Goal: Navigation & Orientation: Find specific page/section

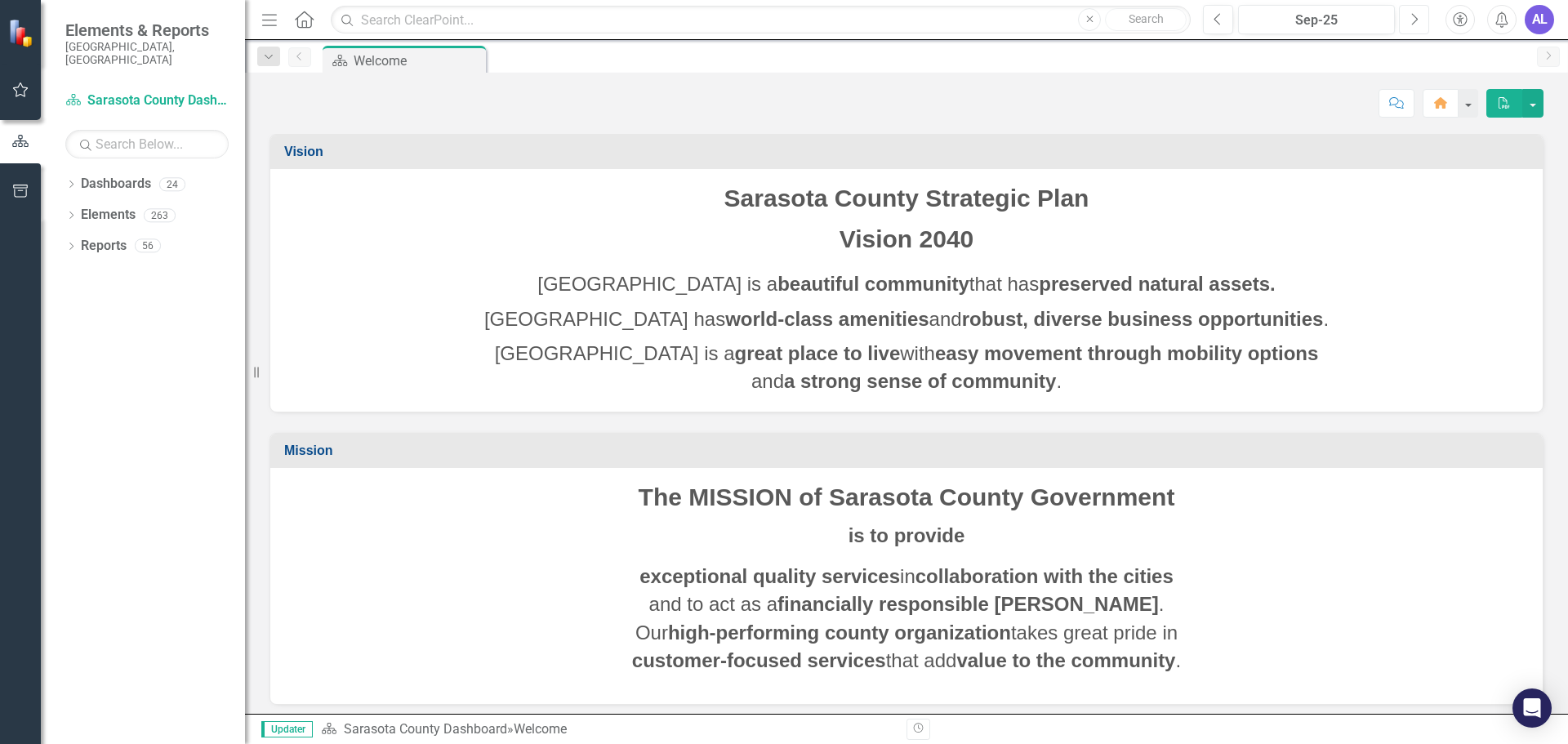
click at [1409, 24] on button "Next" at bounding box center [1414, 19] width 31 height 30
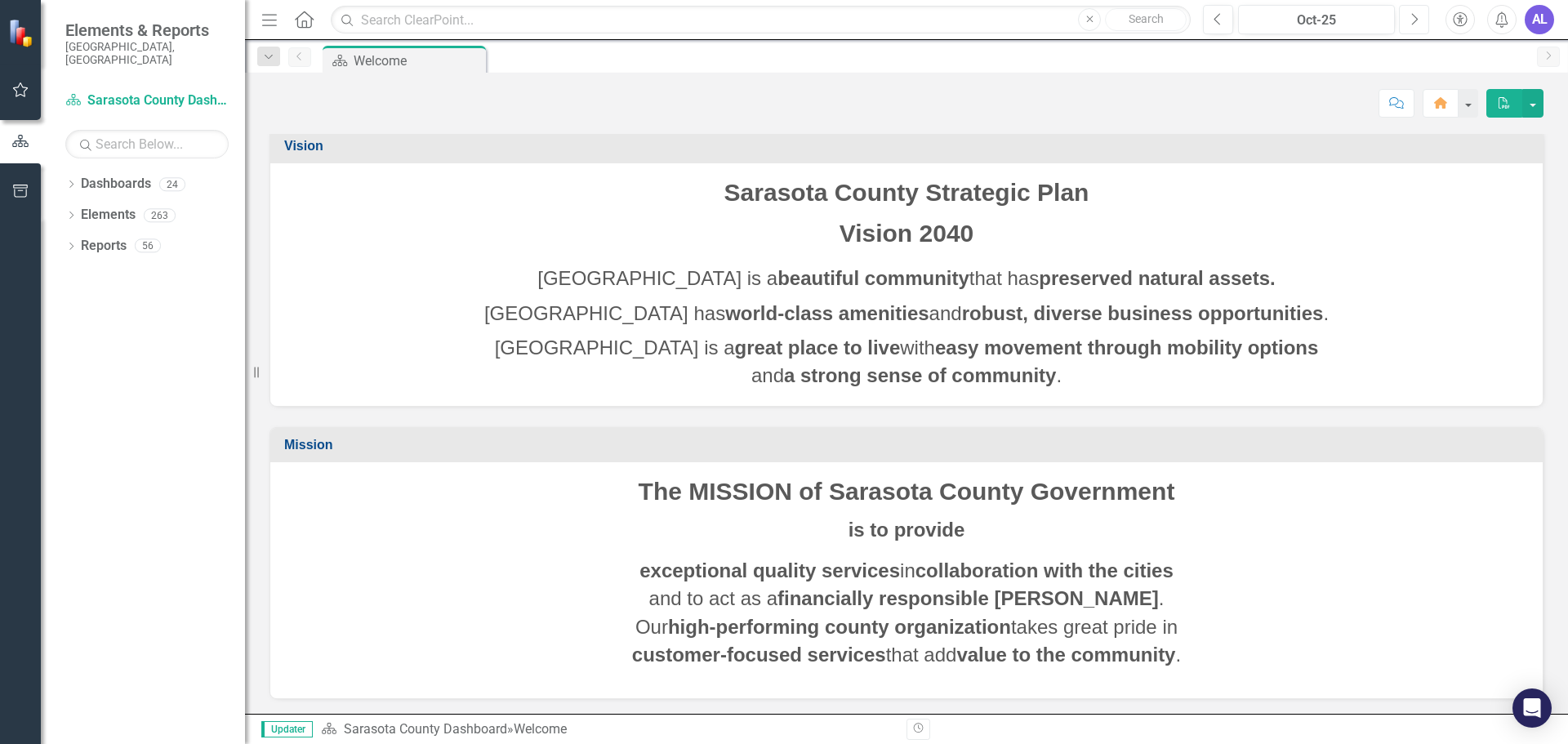
scroll to position [8, 0]
click at [77, 181] on icon "Dropdown" at bounding box center [71, 185] width 12 height 9
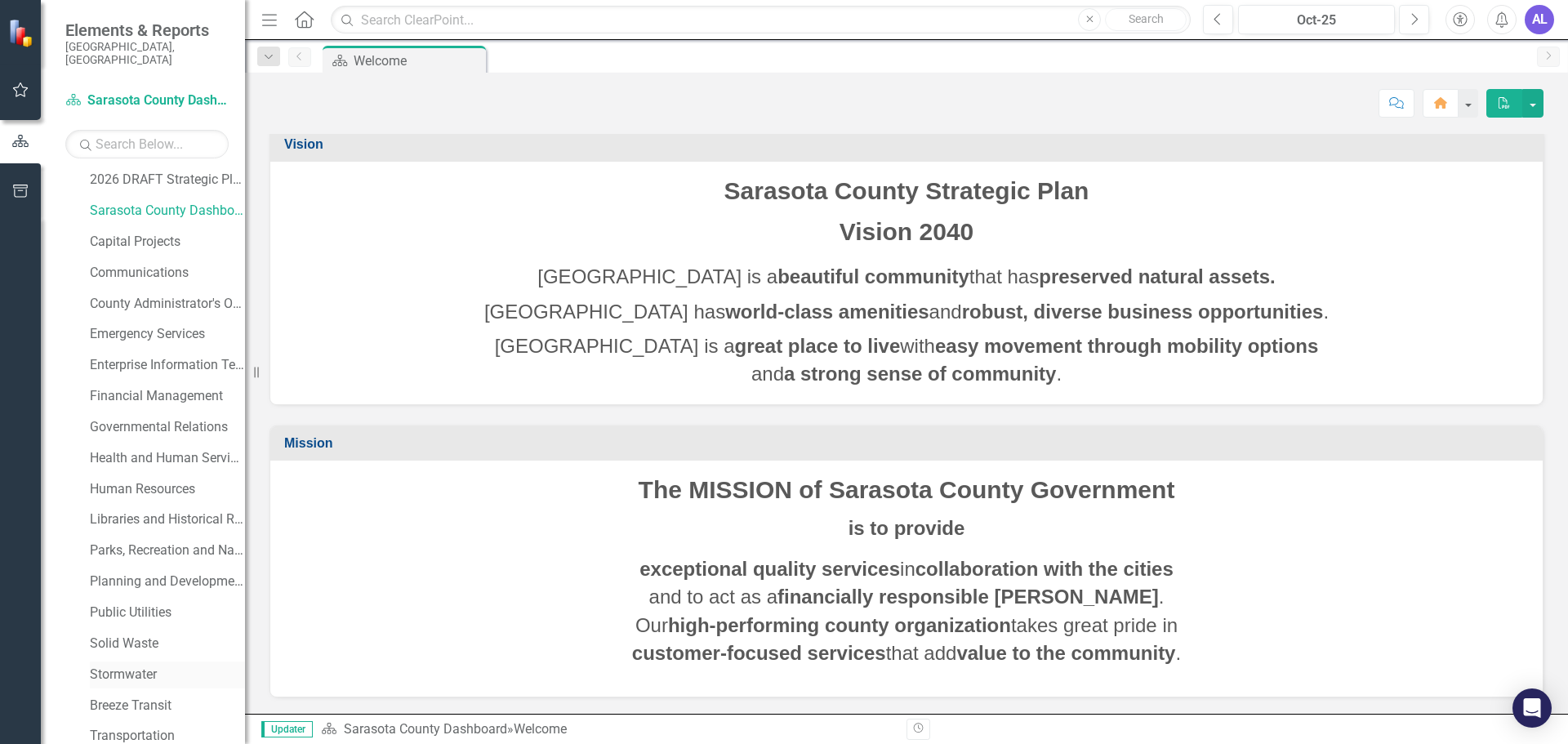
scroll to position [23, 0]
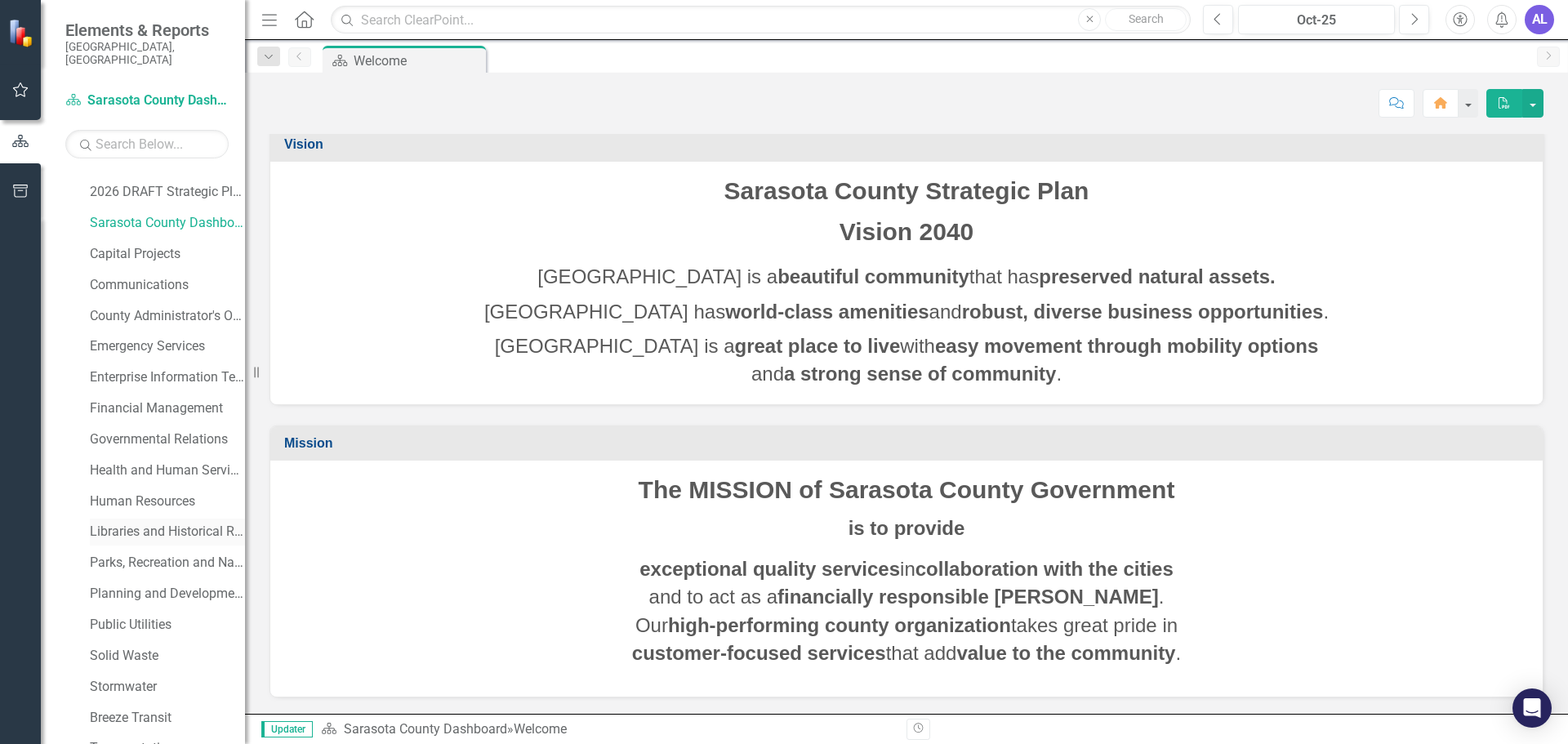
click at [124, 523] on link "Libraries and Historical Resources" at bounding box center [168, 532] width 155 height 19
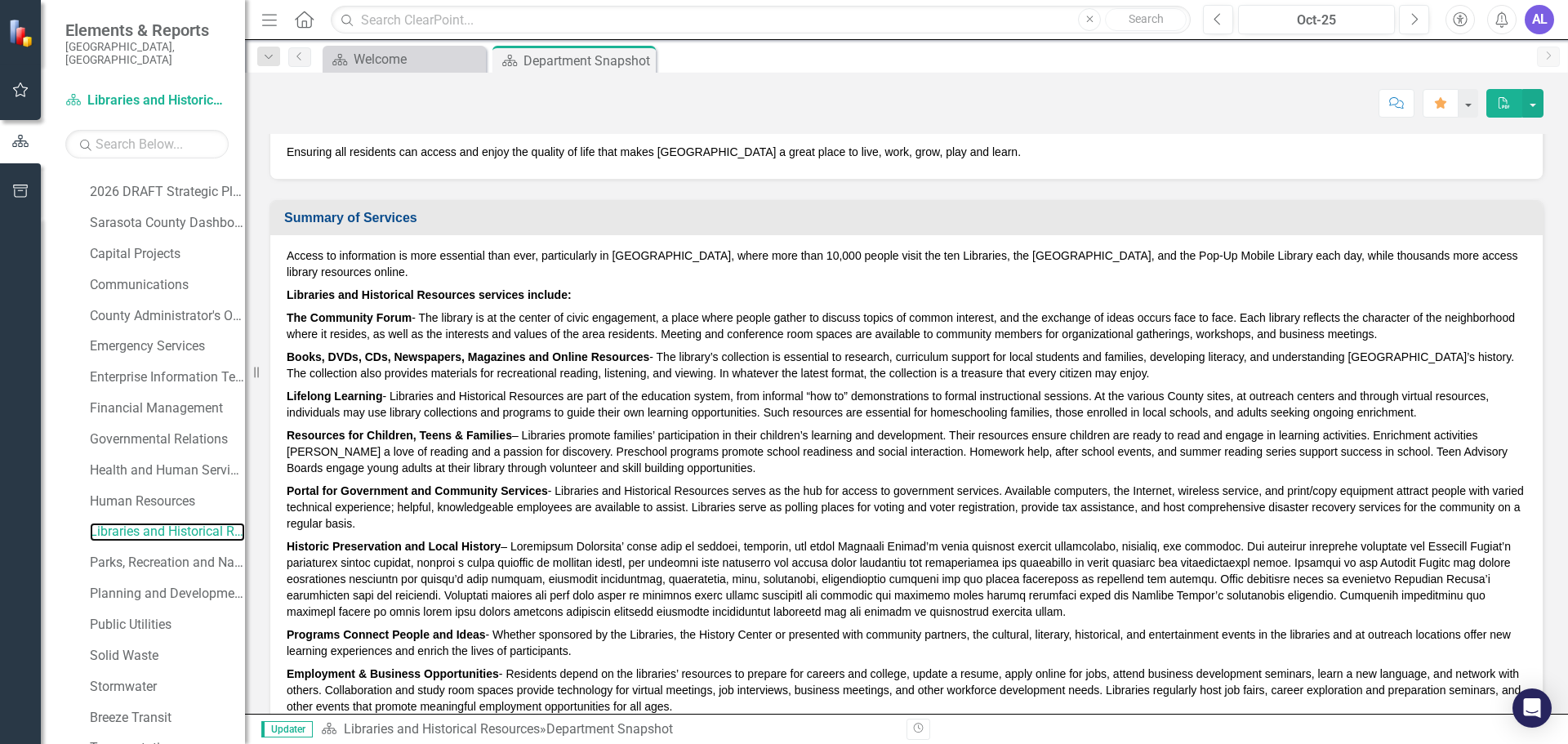
scroll to position [244, 0]
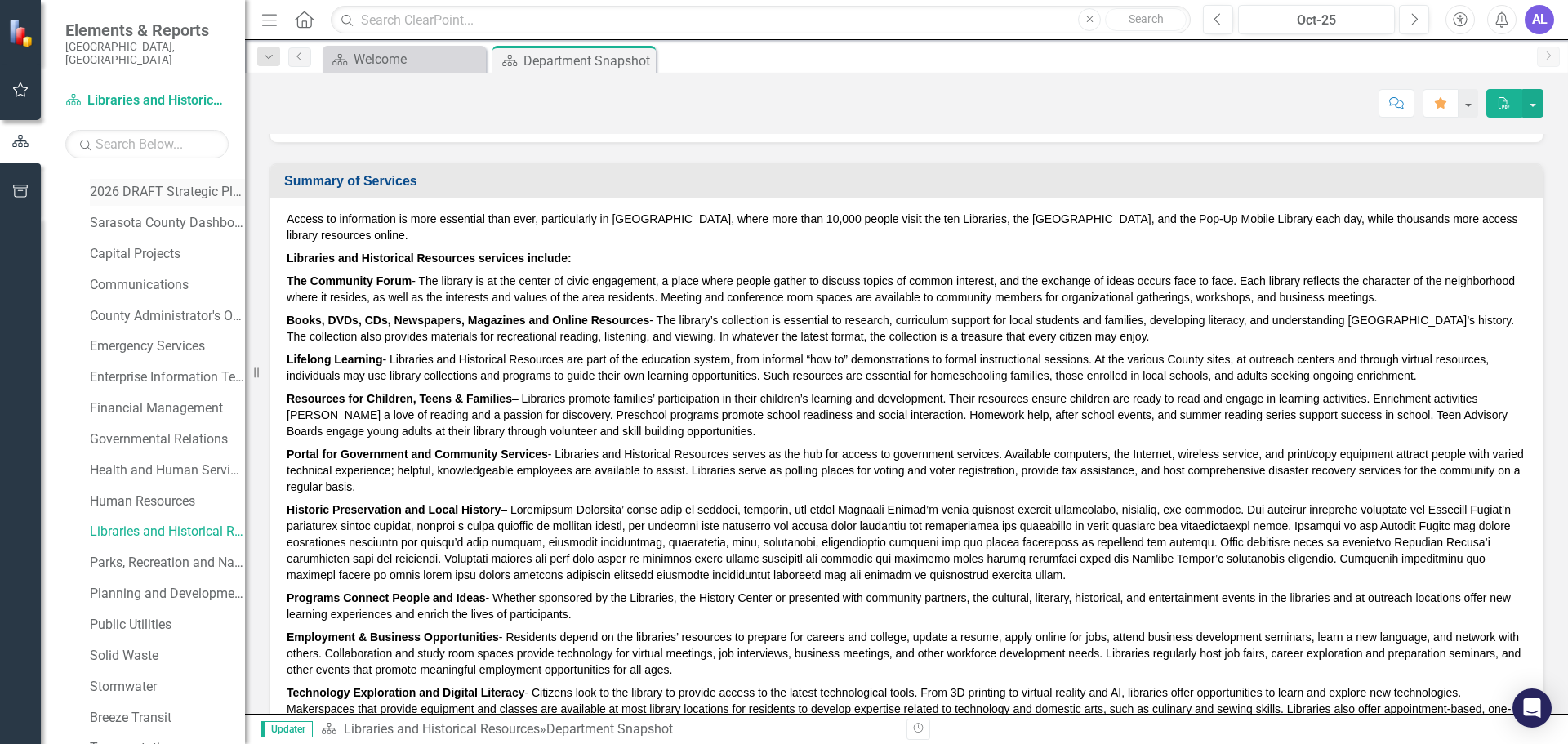
click at [111, 183] on link "2026 DRAFT Strategic Plan" at bounding box center [168, 193] width 155 height 19
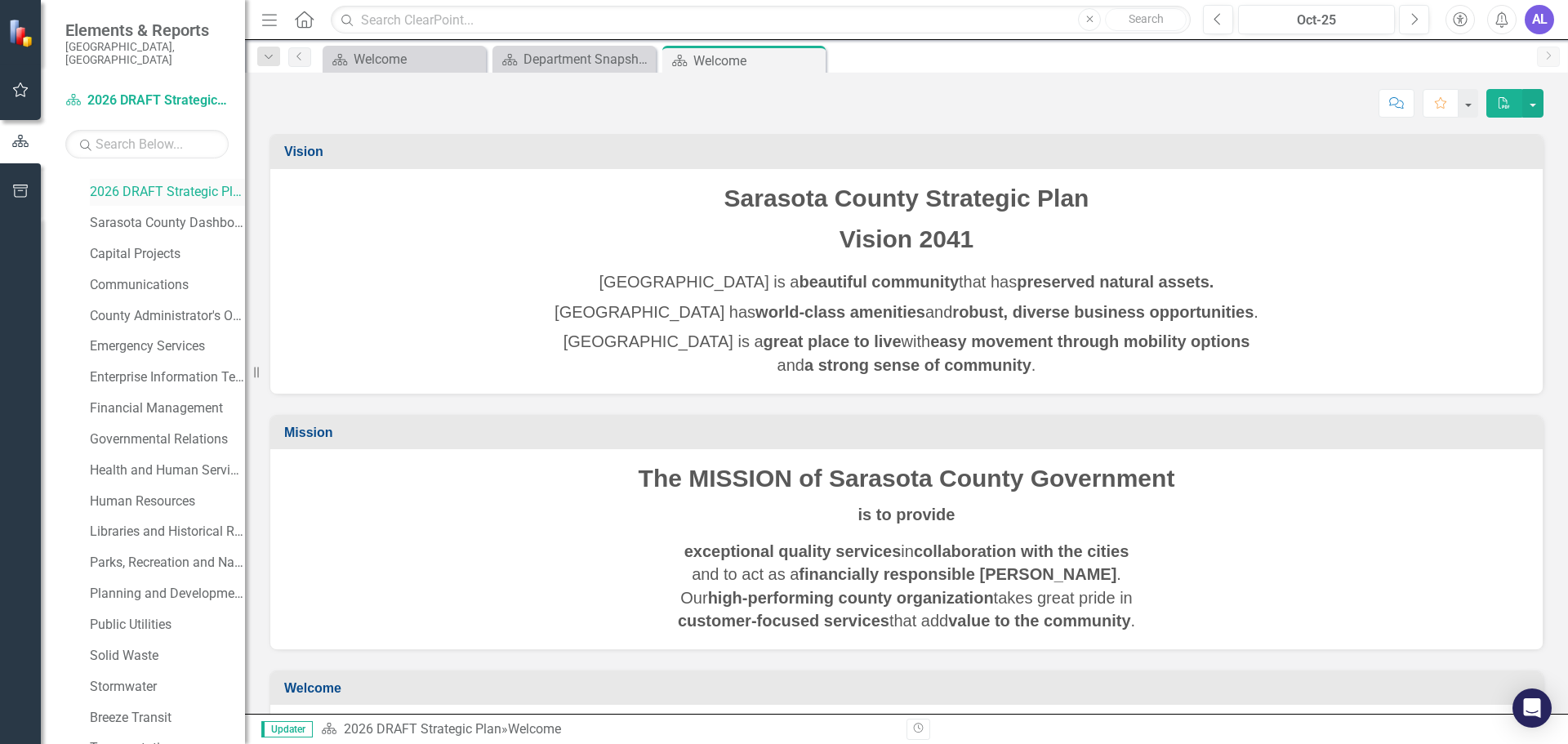
click at [220, 183] on link "2026 DRAFT Strategic Plan" at bounding box center [168, 193] width 155 height 19
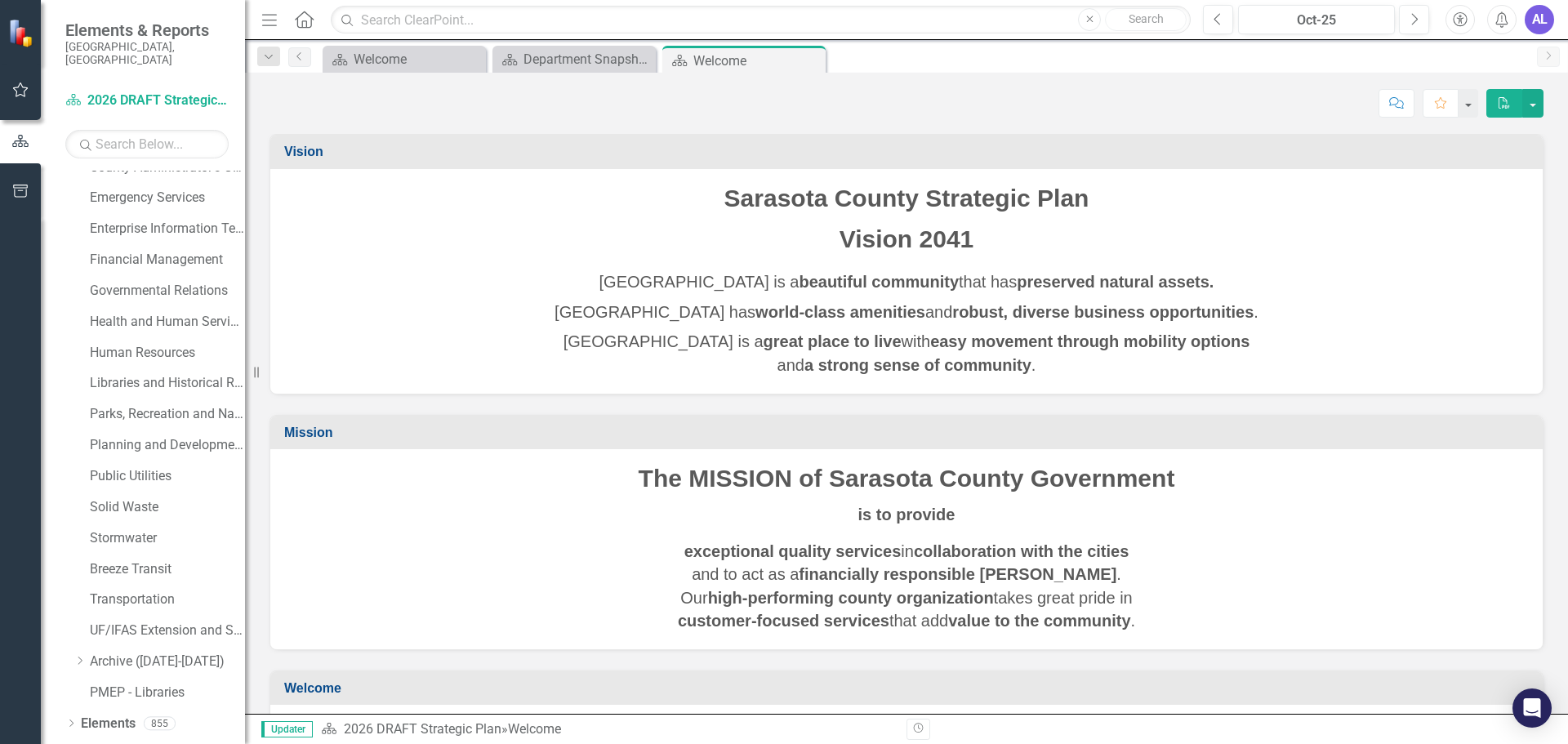
scroll to position [186, 0]
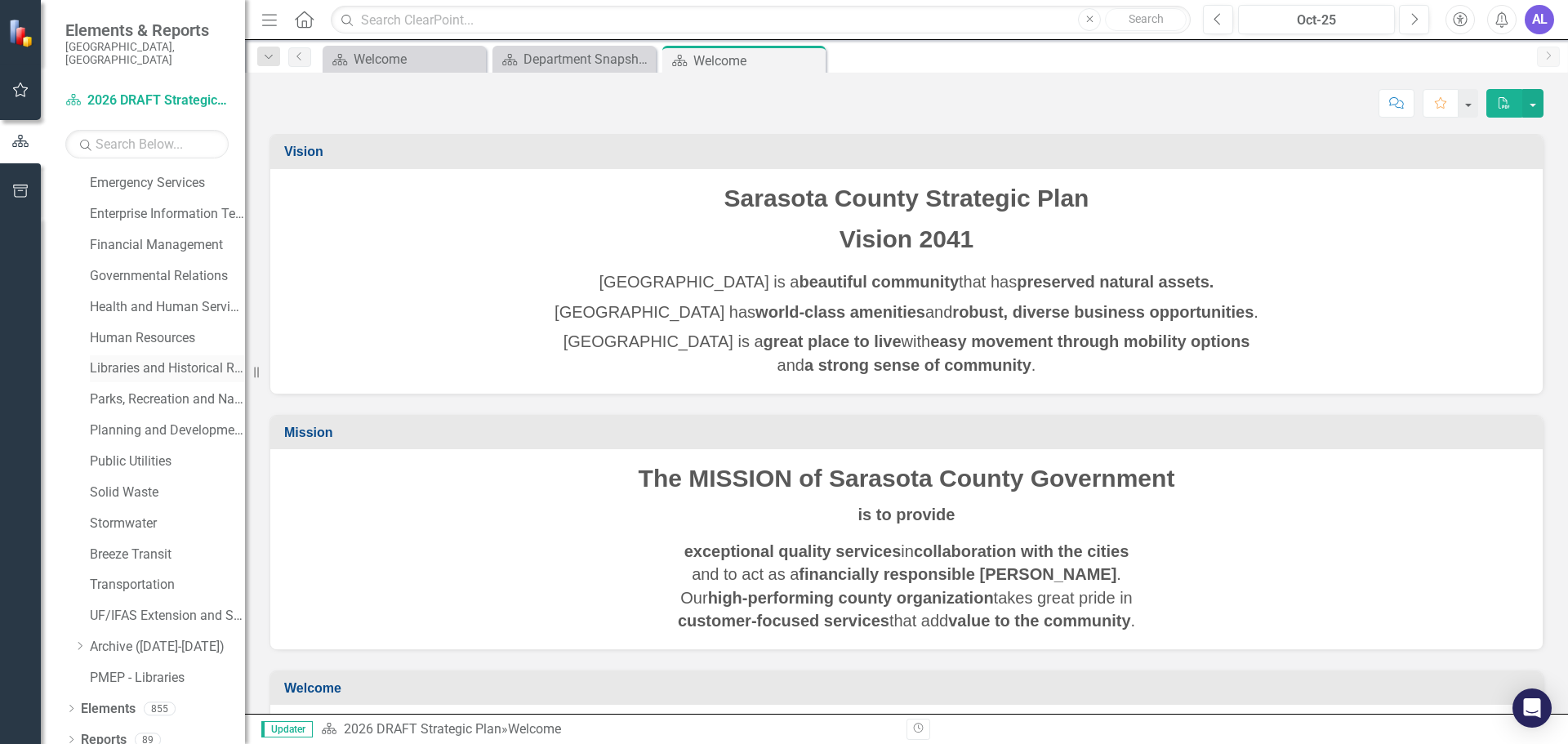
click at [132, 360] on link "Libraries and Historical Resources" at bounding box center [168, 369] width 155 height 19
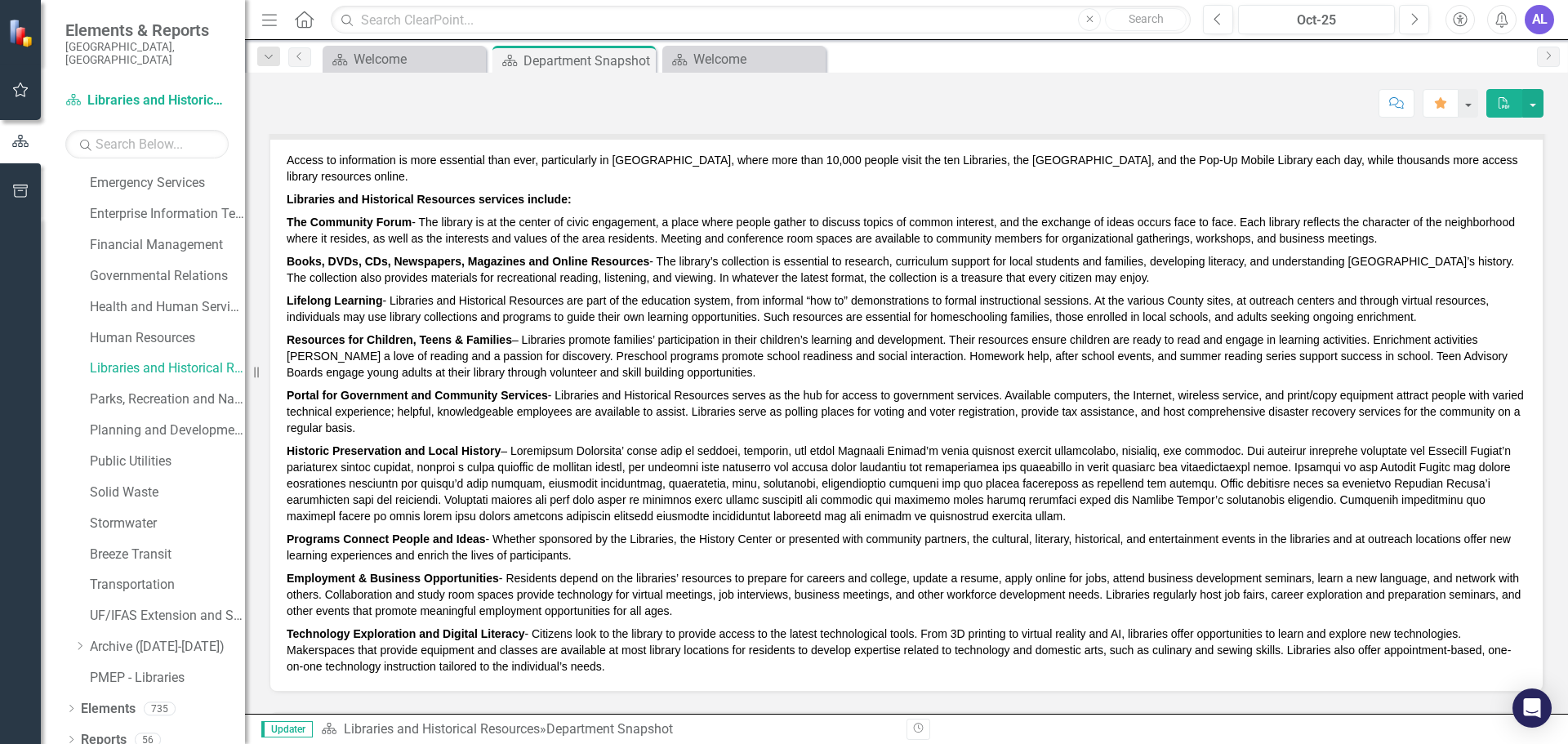
scroll to position [244, 0]
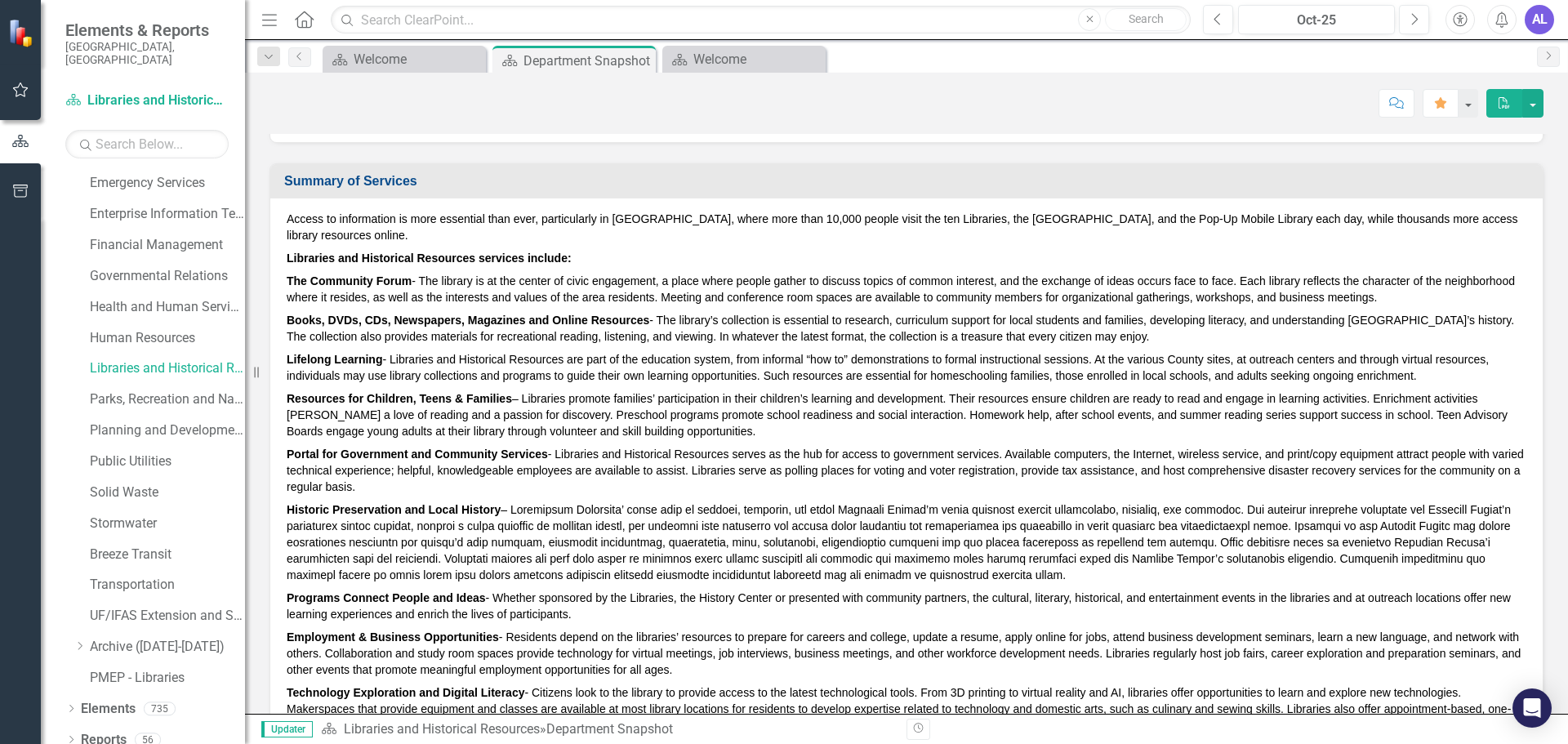
click at [1545, 20] on div "AL" at bounding box center [1539, 19] width 30 height 30
click at [1485, 212] on link "Logout Log Out" at bounding box center [1488, 206] width 129 height 31
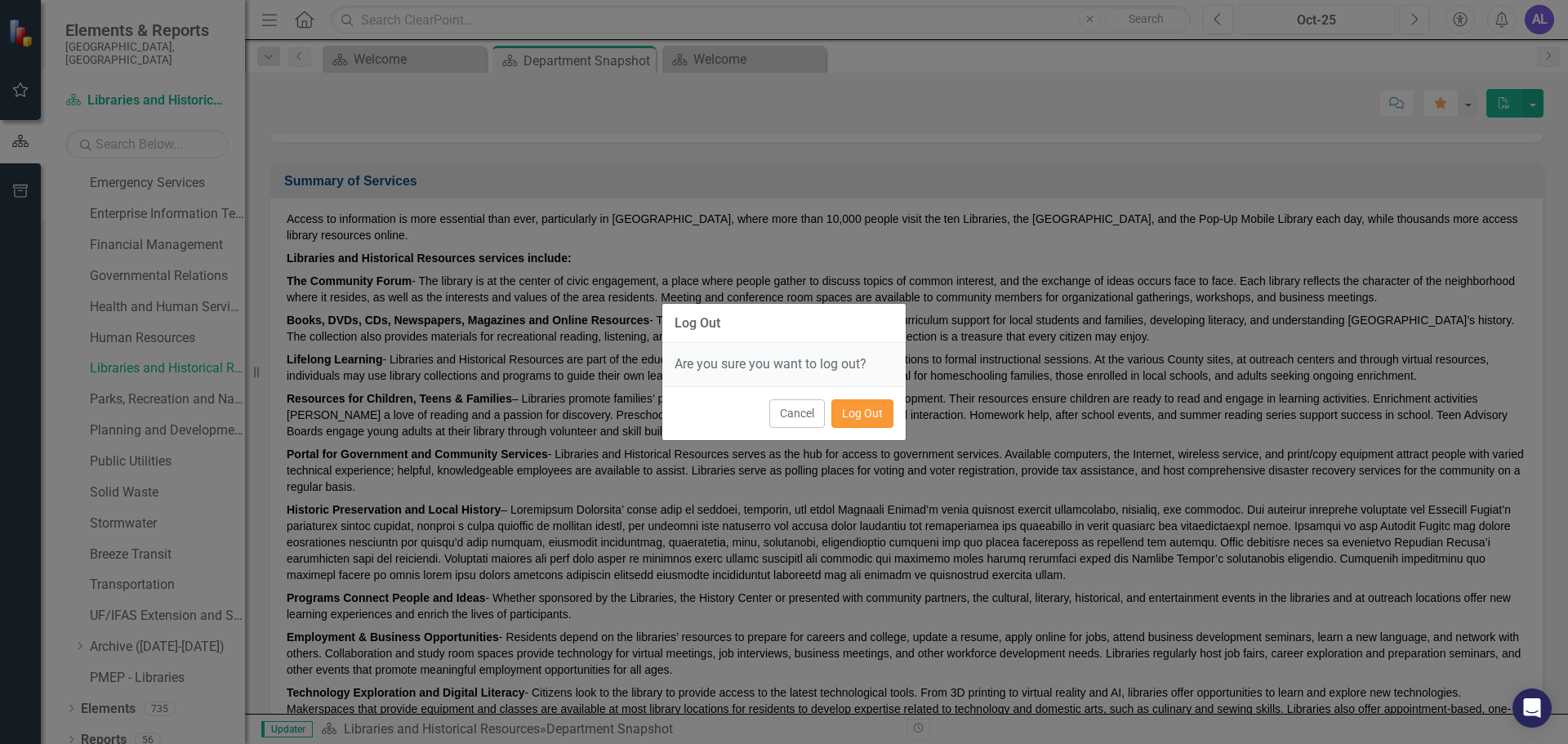
click at [857, 412] on button "Log Out" at bounding box center [862, 413] width 62 height 29
